Goal: Information Seeking & Learning: Find specific page/section

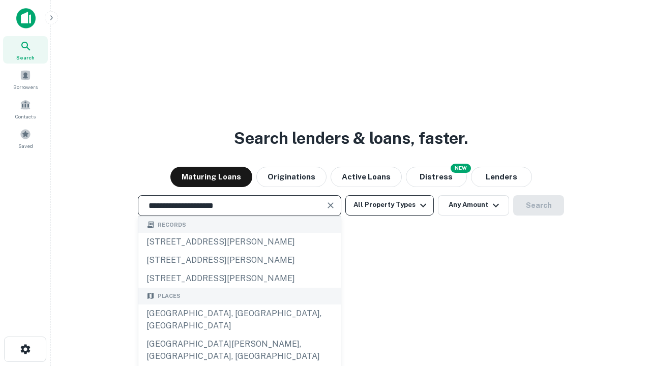
click at [389, 205] on button "All Property Types" at bounding box center [389, 205] width 88 height 20
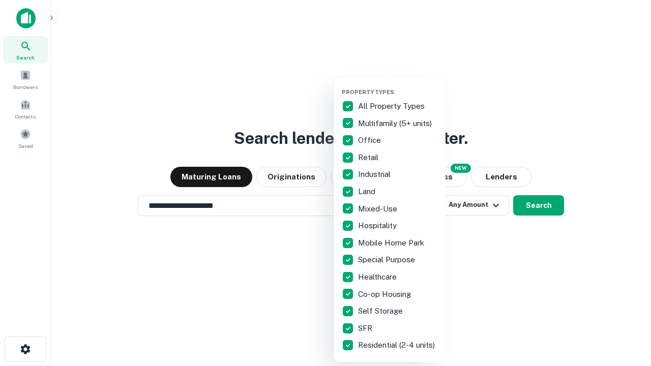
type input "**********"
click at [397, 85] on button "button" at bounding box center [398, 85] width 112 height 1
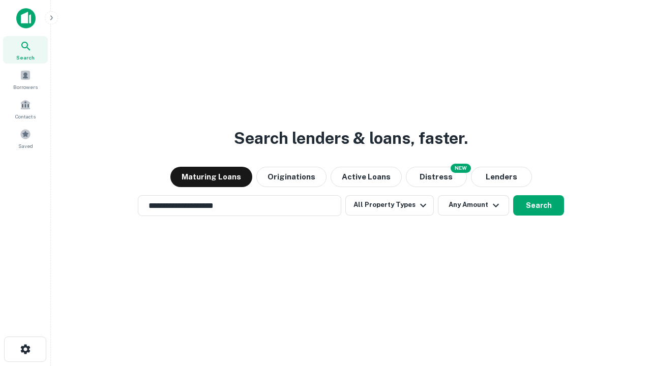
scroll to position [6, 122]
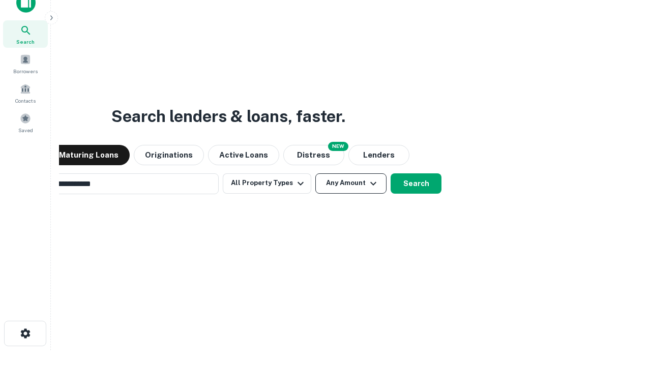
click at [315, 173] on button "Any Amount" at bounding box center [350, 183] width 71 height 20
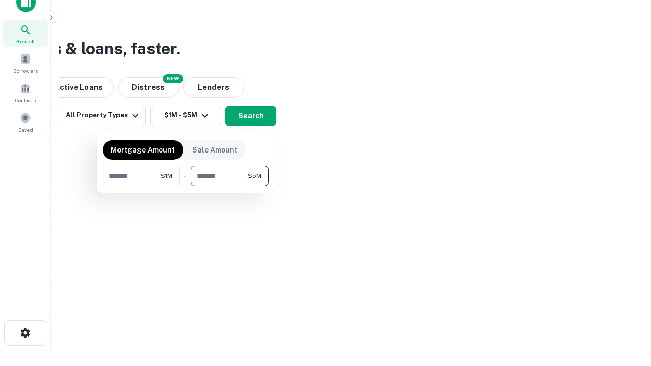
type input "*******"
click at [186, 186] on button "button" at bounding box center [186, 186] width 166 height 1
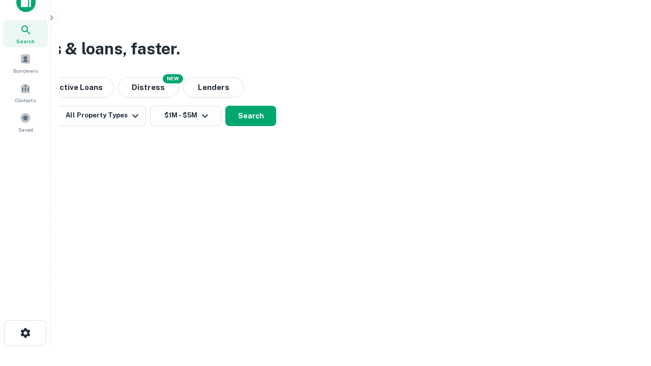
scroll to position [16, 0]
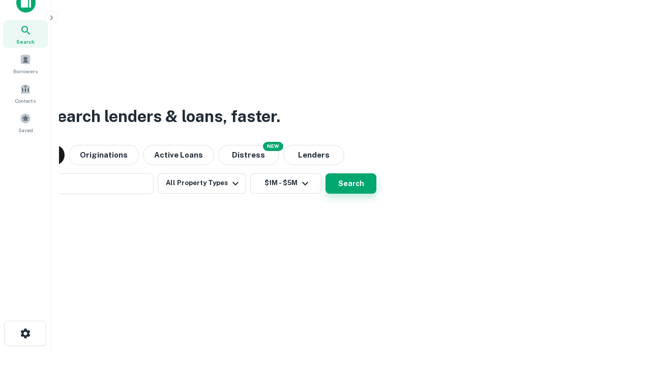
click at [325, 173] on button "Search" at bounding box center [350, 183] width 51 height 20
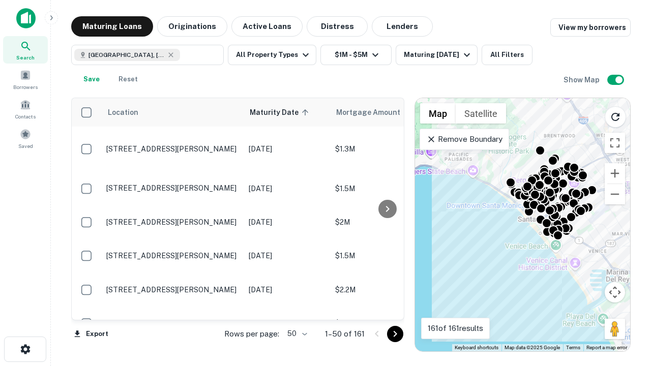
click at [295, 333] on body "Search Borrowers Contacts Saved Maturing Loans Originations Active Loans Distre…" at bounding box center [325, 183] width 651 height 366
click at [296, 308] on li "25" at bounding box center [295, 308] width 29 height 18
